Goal: Task Accomplishment & Management: Manage account settings

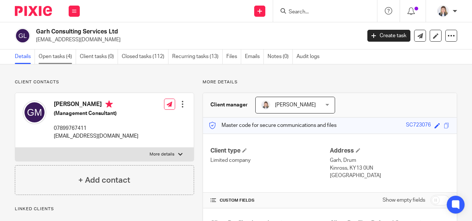
click at [47, 57] on link "Open tasks (4)" at bounding box center [58, 56] width 38 height 14
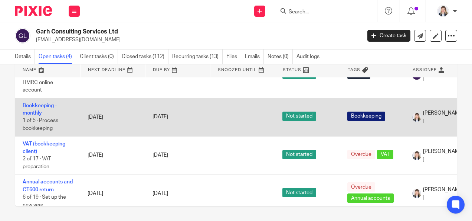
scroll to position [37, 0]
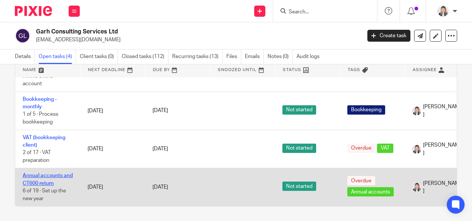
click at [46, 173] on link "Annual accounts and CT600 return" at bounding box center [48, 179] width 50 height 13
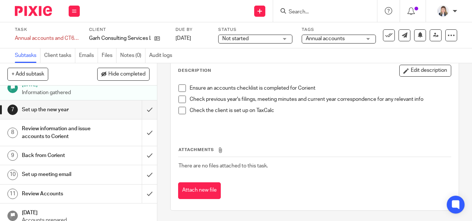
scroll to position [129, 0]
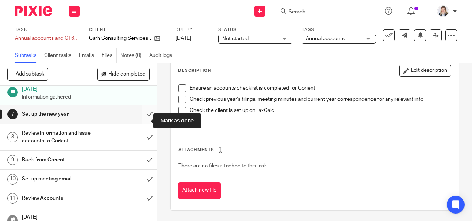
click at [140, 120] on input "submit" at bounding box center [78, 114] width 157 height 19
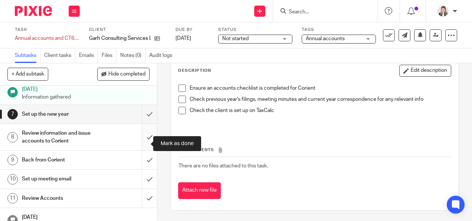
click at [140, 143] on input "submit" at bounding box center [78, 137] width 157 height 26
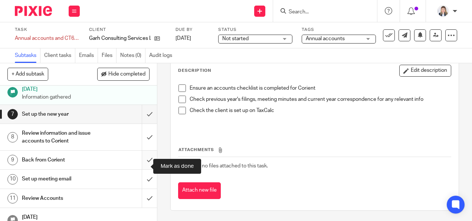
click at [144, 168] on input "submit" at bounding box center [78, 159] width 157 height 19
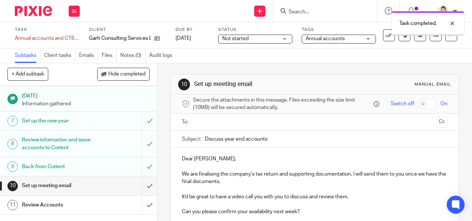
scroll to position [186, 0]
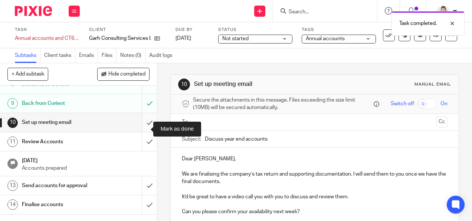
drag, startPoint x: 146, startPoint y: 129, endPoint x: 141, endPoint y: 136, distance: 8.5
click at [145, 129] on input "submit" at bounding box center [78, 122] width 157 height 19
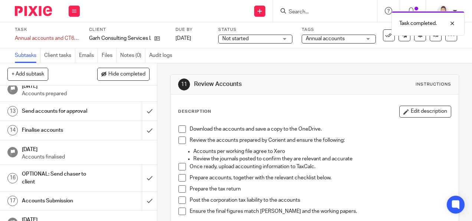
scroll to position [224, 0]
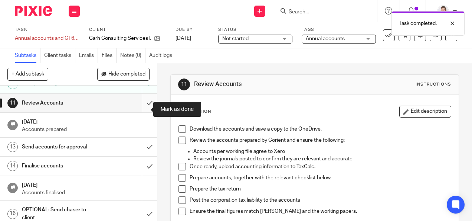
click at [143, 105] on input "submit" at bounding box center [78, 103] width 157 height 19
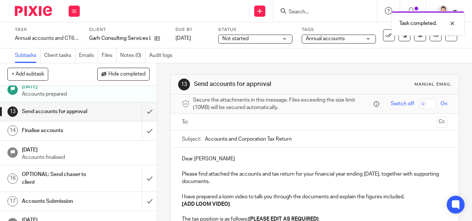
scroll to position [260, 0]
click at [140, 117] on input "submit" at bounding box center [78, 111] width 157 height 19
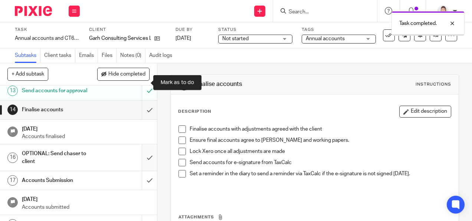
scroll to position [299, 0]
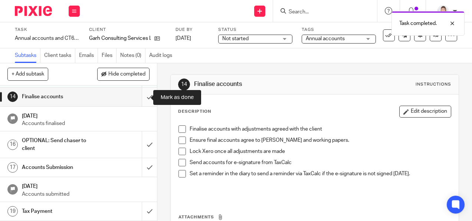
click at [142, 98] on input "submit" at bounding box center [78, 96] width 157 height 19
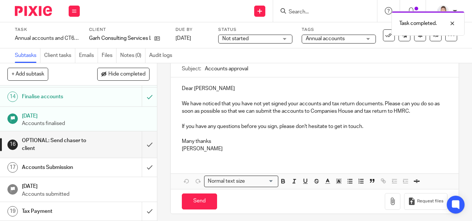
scroll to position [75, 0]
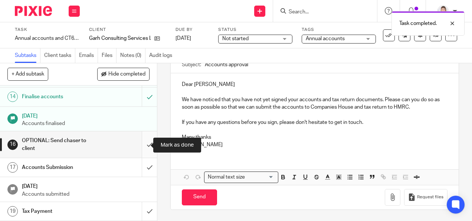
click at [143, 144] on input "submit" at bounding box center [78, 144] width 157 height 26
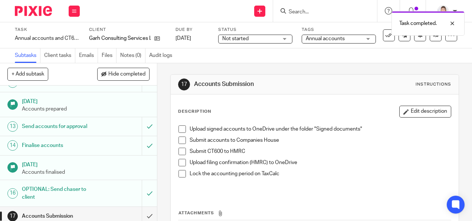
scroll to position [299, 0]
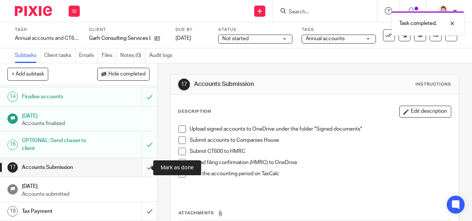
click at [140, 169] on input "submit" at bounding box center [78, 167] width 157 height 19
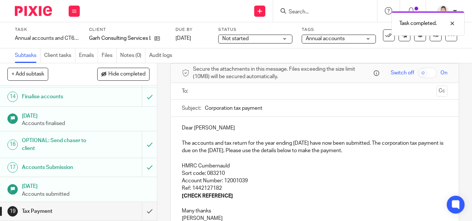
scroll to position [74, 0]
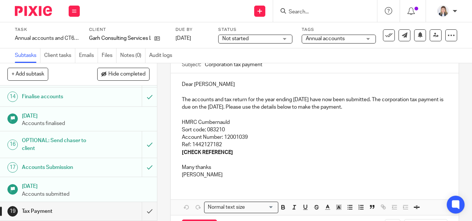
click at [264, 155] on p "[CHECK REFERENCE]" at bounding box center [315, 152] width 266 height 7
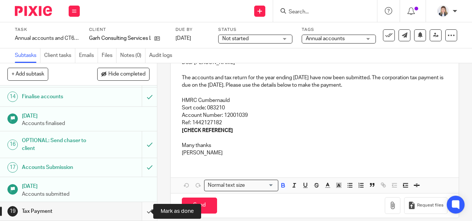
scroll to position [105, 0]
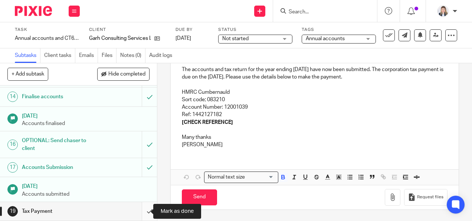
click at [140, 212] on input "submit" at bounding box center [78, 211] width 157 height 19
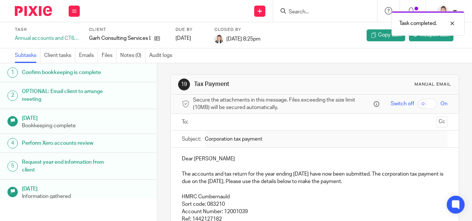
click at [303, 11] on div "Task completed." at bounding box center [350, 21] width 229 height 28
click at [287, 9] on div "Task completed." at bounding box center [350, 21] width 229 height 28
drag, startPoint x: 293, startPoint y: 10, endPoint x: 297, endPoint y: 13, distance: 5.4
click at [294, 11] on div "Task completed." at bounding box center [350, 21] width 229 height 28
click at [297, 13] on div "Task completed." at bounding box center [350, 21] width 229 height 28
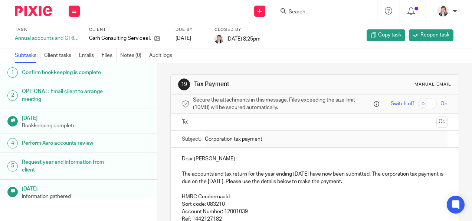
click at [303, 13] on input "Search" at bounding box center [321, 12] width 67 height 7
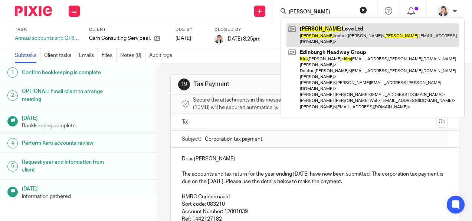
type input "[PERSON_NAME]"
click at [313, 31] on link at bounding box center [373, 34] width 172 height 23
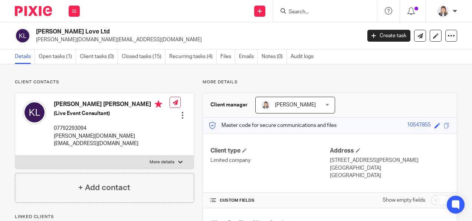
click at [59, 64] on div "Details Open tasks (1) Client tasks (0) Closed tasks (15) Recurring tasks (4) F…" at bounding box center [236, 56] width 472 height 15
click at [59, 56] on link "Open tasks (1)" at bounding box center [58, 56] width 38 height 14
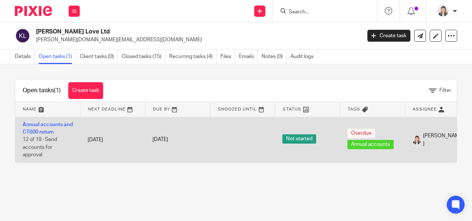
click at [34, 128] on td "Annual accounts and CT600 return 12 of 19 · Send accounts for approval" at bounding box center [47, 140] width 65 height 46
click at [39, 131] on link "Annual accounts and CT600 return" at bounding box center [48, 128] width 50 height 13
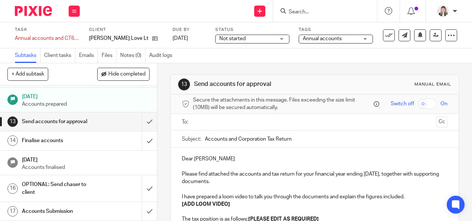
scroll to position [260, 0]
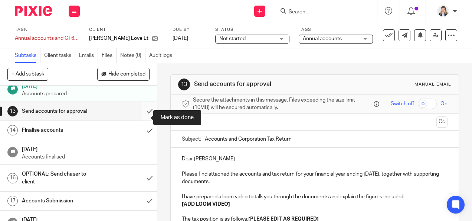
click at [143, 117] on input "submit" at bounding box center [78, 111] width 157 height 19
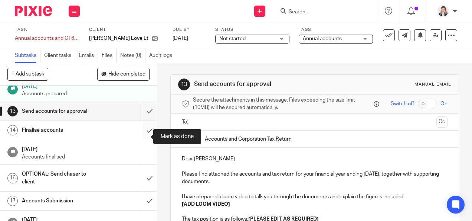
click at [143, 135] on input "submit" at bounding box center [78, 130] width 157 height 19
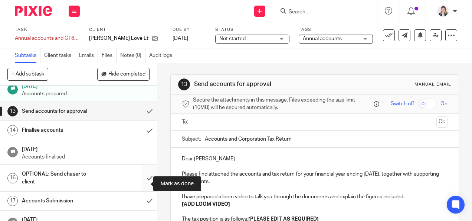
click at [141, 185] on input "submit" at bounding box center [78, 178] width 157 height 26
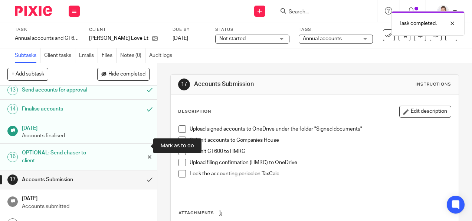
scroll to position [299, 0]
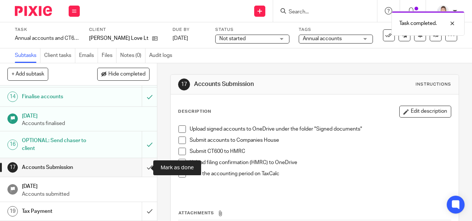
click at [142, 171] on input "submit" at bounding box center [78, 167] width 157 height 19
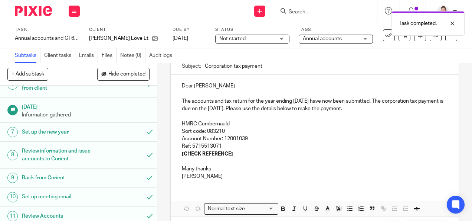
scroll to position [74, 0]
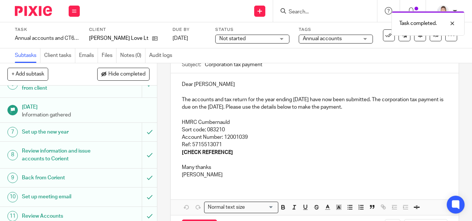
click at [320, 100] on p "The accounts and tax return for the year ending [DATE] have now been submitted.…" at bounding box center [315, 103] width 266 height 15
click at [259, 109] on p "The accounts and tax return for the year ending [DATE] have now been submitted.…" at bounding box center [315, 103] width 266 height 15
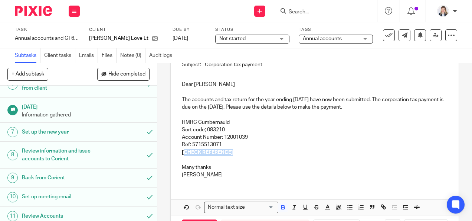
drag, startPoint x: 190, startPoint y: 152, endPoint x: 255, endPoint y: 152, distance: 64.6
click at [255, 152] on p "[CHECK REFERENCE]" at bounding box center [315, 152] width 266 height 7
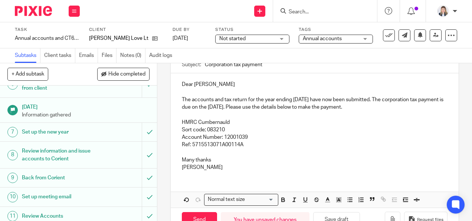
click at [257, 167] on p "[PERSON_NAME]" at bounding box center [315, 166] width 266 height 7
click at [218, 163] on p "Many thanks" at bounding box center [315, 159] width 266 height 7
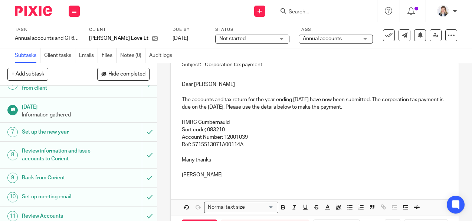
click at [261, 178] on p "[PERSON_NAME]" at bounding box center [315, 174] width 266 height 7
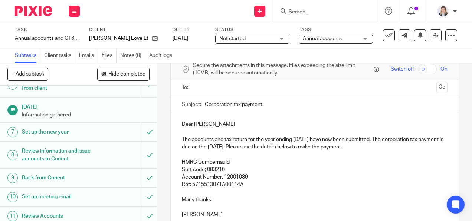
scroll to position [0, 0]
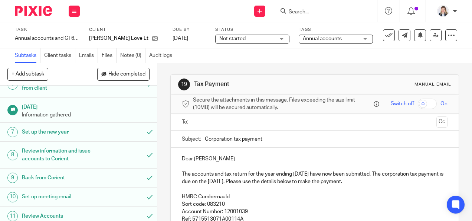
click at [204, 121] on input "text" at bounding box center [315, 122] width 238 height 9
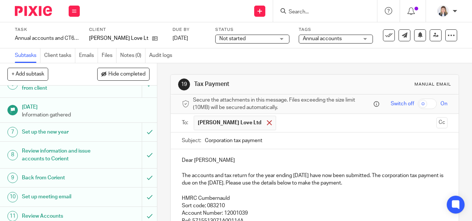
click at [267, 123] on span at bounding box center [269, 122] width 5 height 5
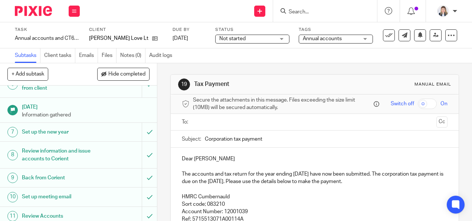
click at [241, 123] on input "text" at bounding box center [315, 122] width 238 height 9
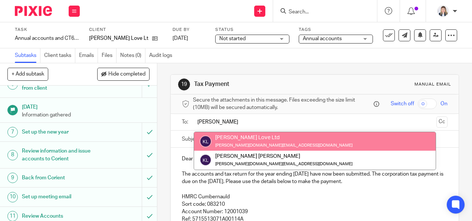
type input "[PERSON_NAME]"
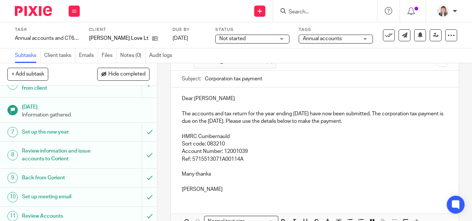
scroll to position [107, 0]
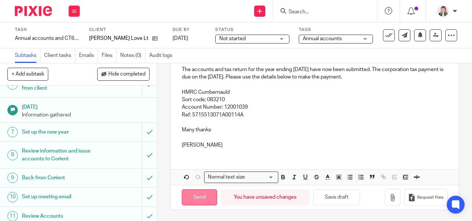
click at [193, 196] on input "Send" at bounding box center [199, 197] width 35 height 16
type input "Sent"
